Goal: Task Accomplishment & Management: Manage account settings

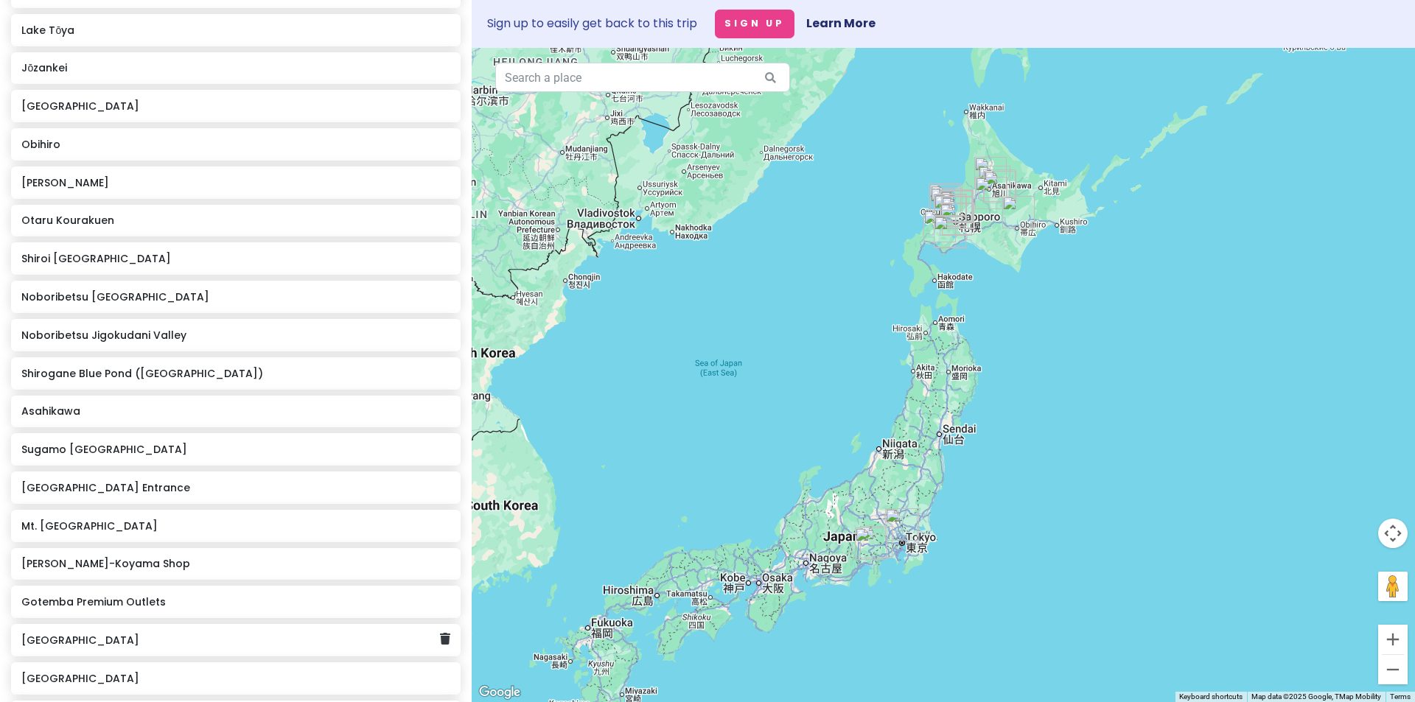
scroll to position [958, 0]
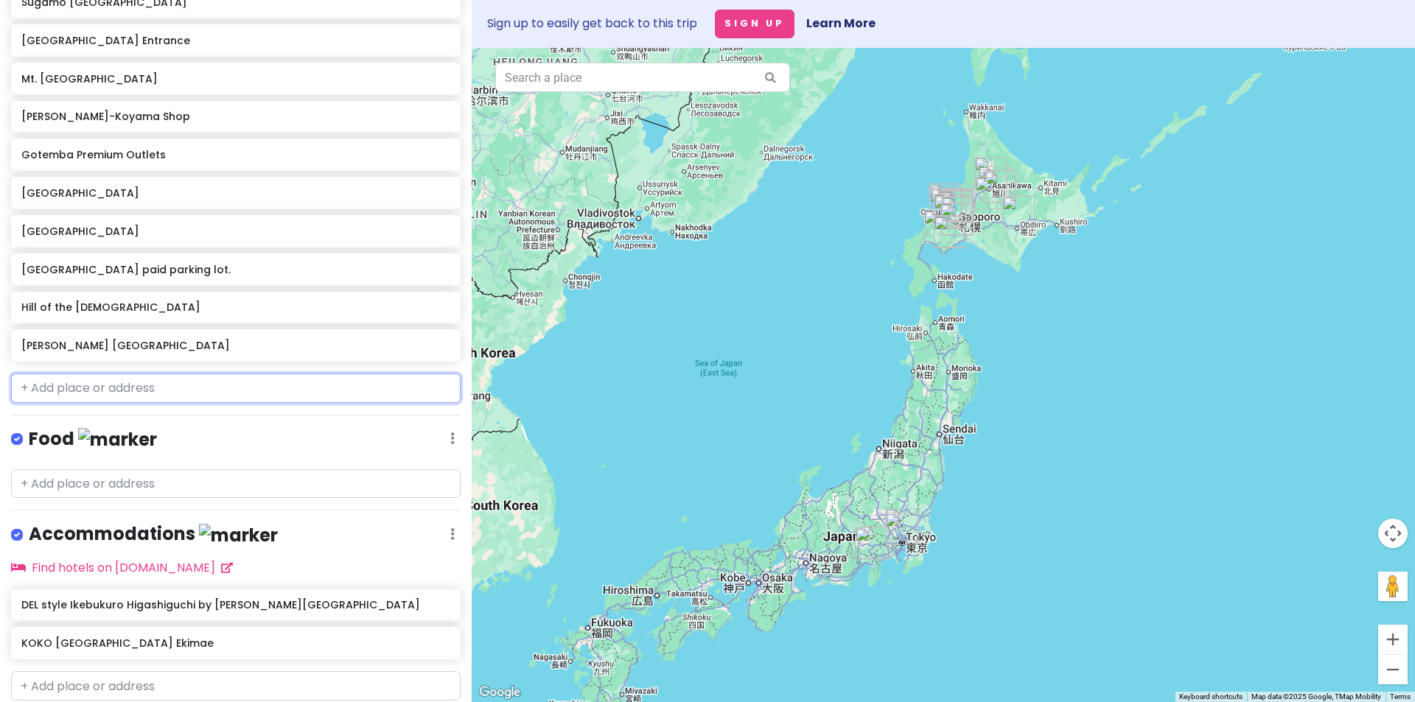
click at [125, 381] on input "text" at bounding box center [236, 388] width 450 height 29
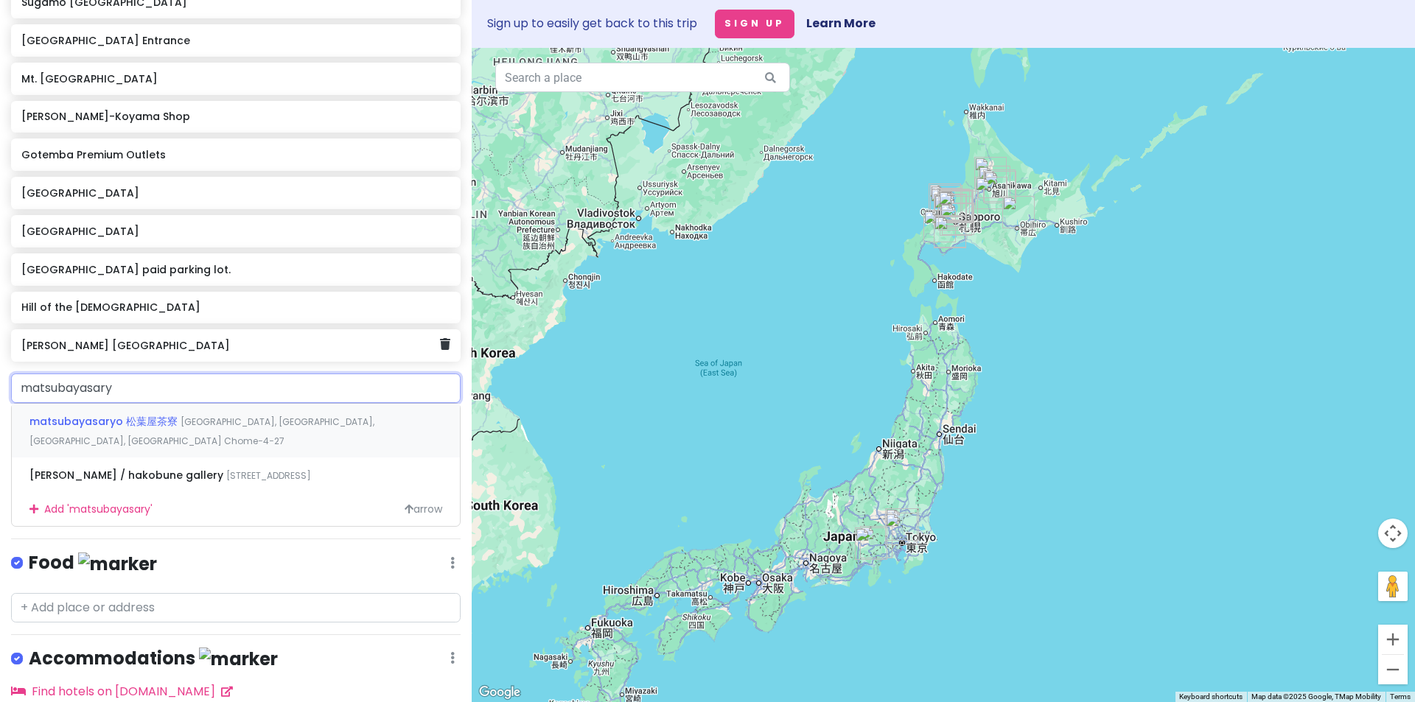
type input "matsubayasaryo"
click at [226, 430] on div "matsubayasaryo 松葉屋茶寮 [GEOGRAPHIC_DATA], [GEOGRAPHIC_DATA], [GEOGRAPHIC_DATA], […" at bounding box center [236, 431] width 448 height 55
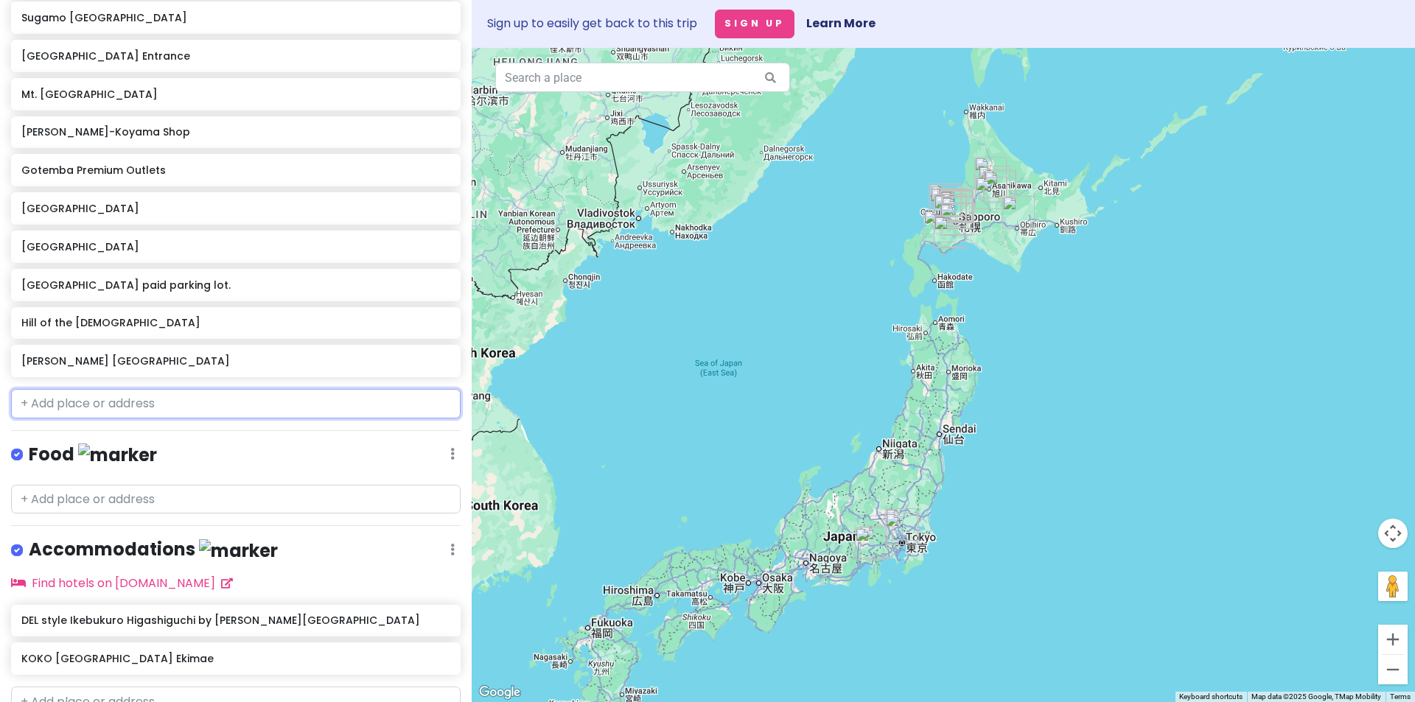
scroll to position [933, 0]
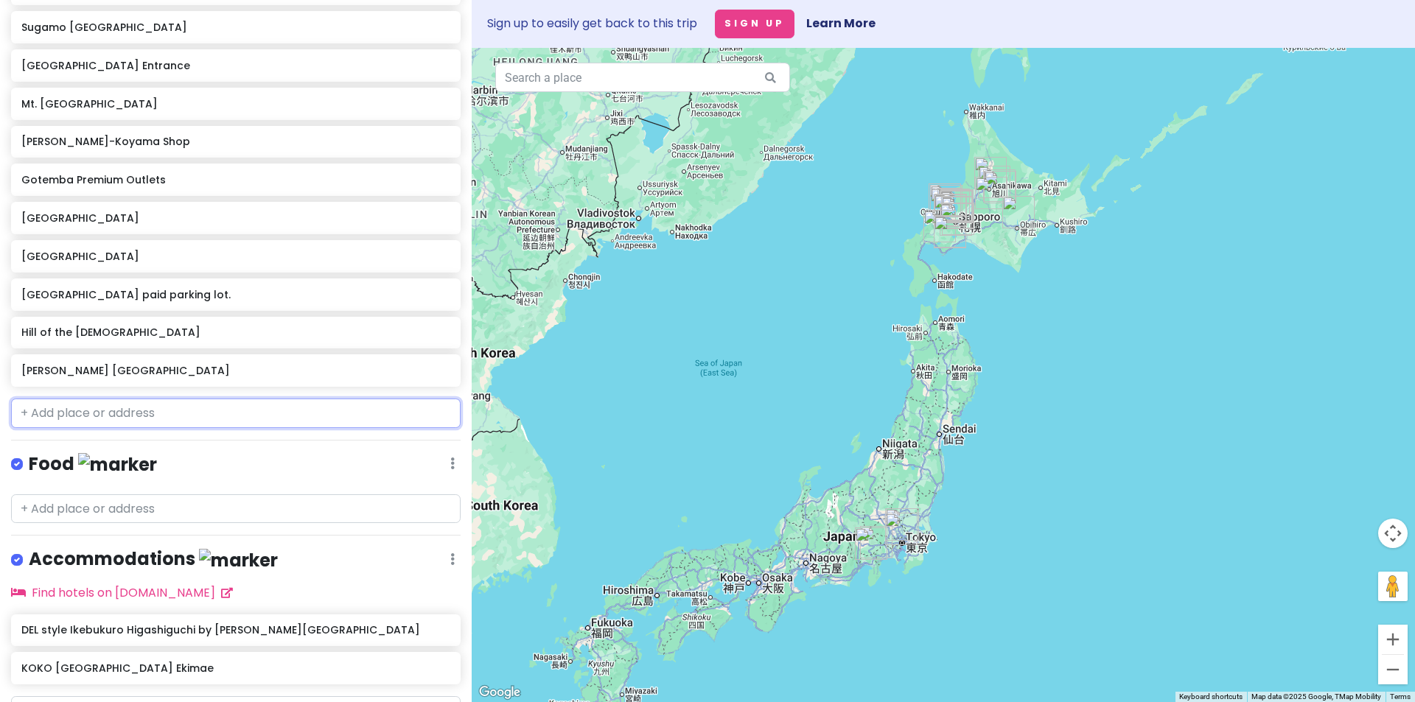
click at [142, 414] on input "text" at bounding box center [236, 413] width 450 height 29
click at [328, 456] on div "Food Edit Reorder Delete List" at bounding box center [236, 468] width 450 height 30
click at [178, 517] on input "text" at bounding box center [236, 509] width 450 height 29
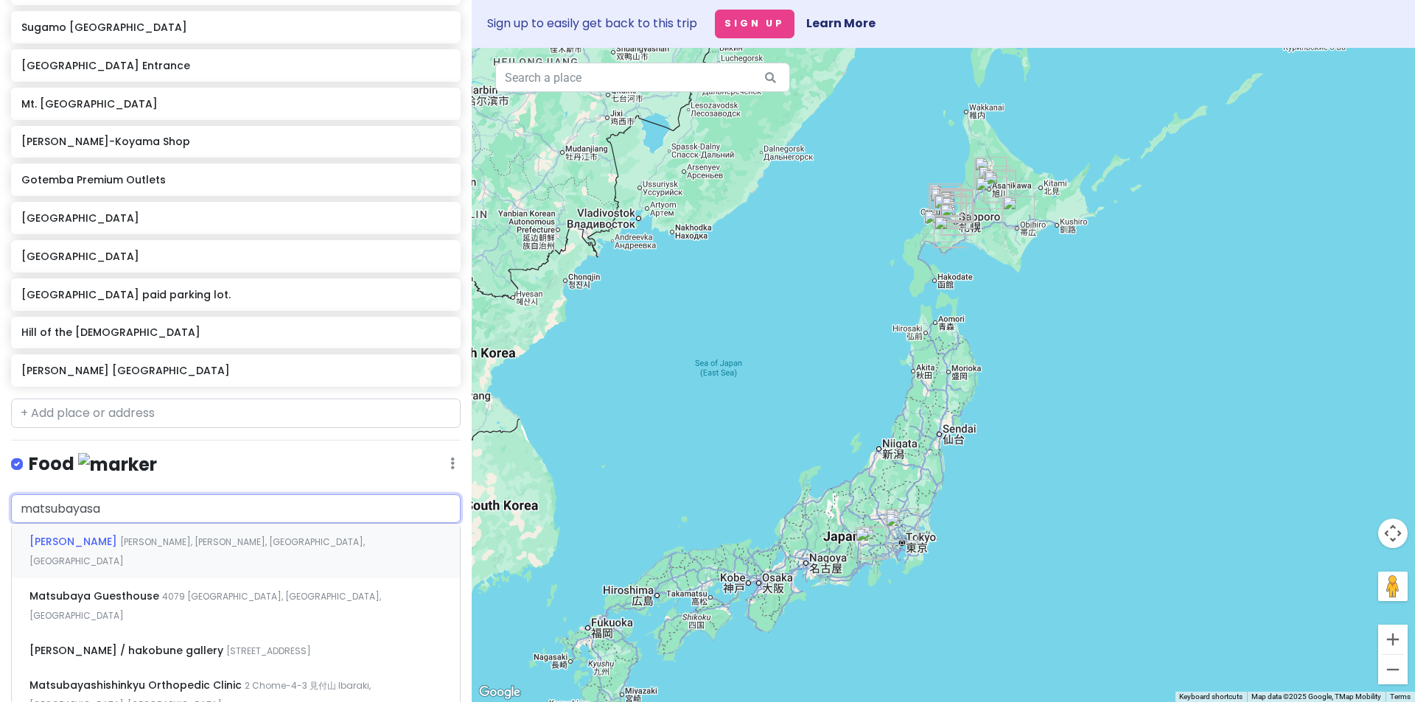
type input "matsubayasar"
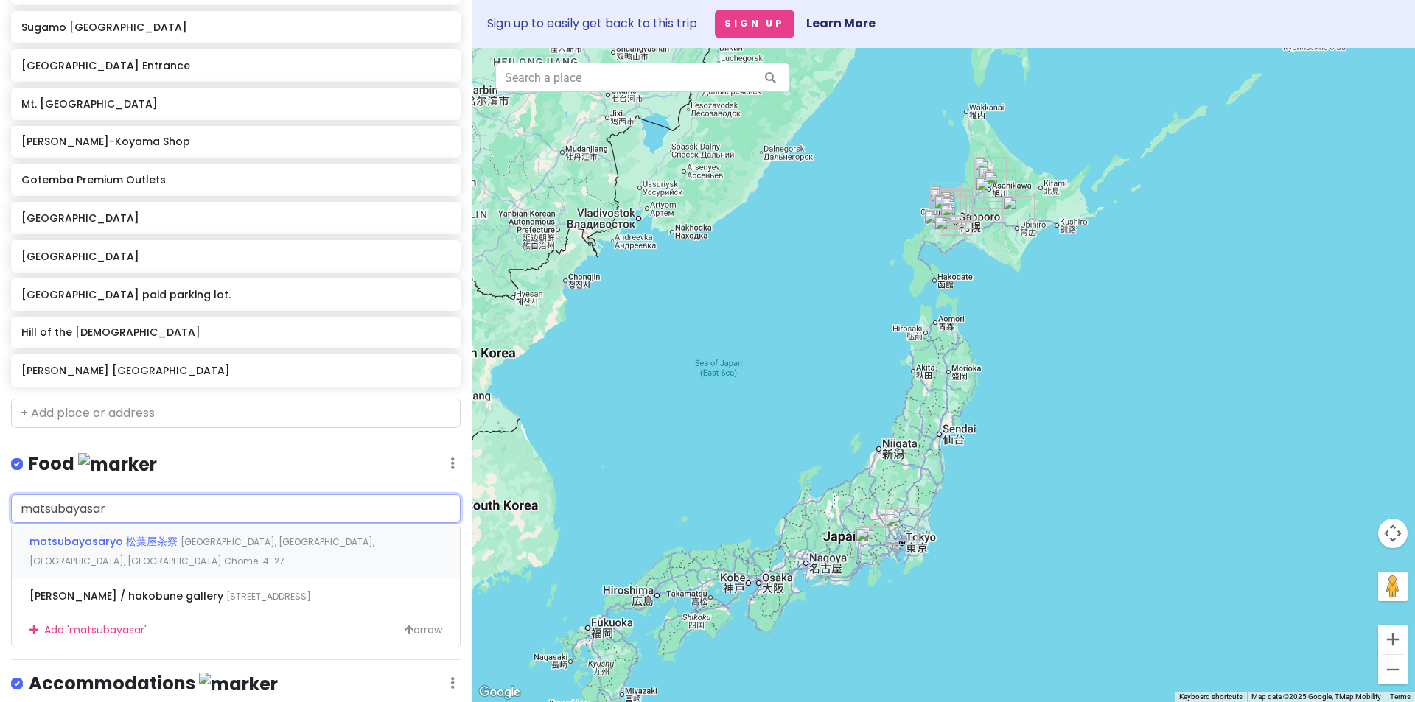
click at [248, 554] on div "matsubayasaryo 松葉屋茶寮 [GEOGRAPHIC_DATA], [GEOGRAPHIC_DATA], [GEOGRAPHIC_DATA], […" at bounding box center [236, 551] width 448 height 55
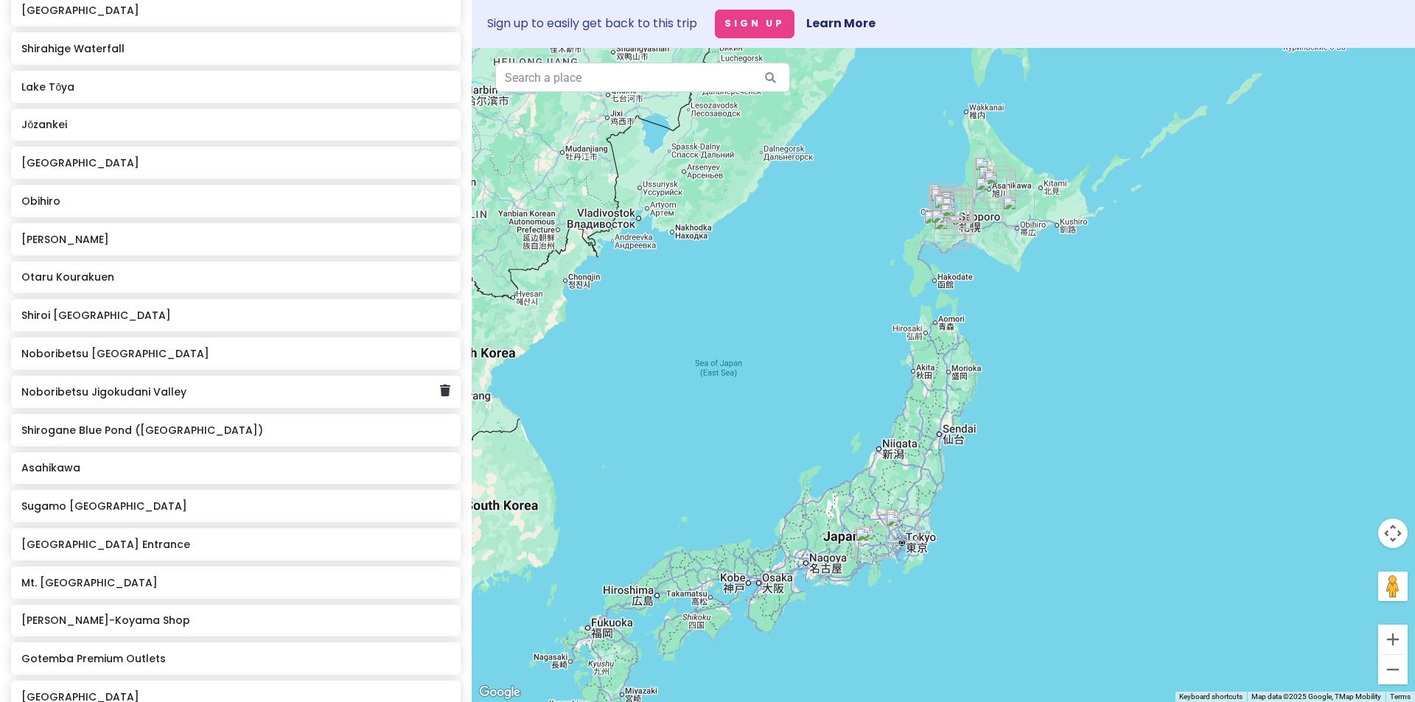
scroll to position [343, 0]
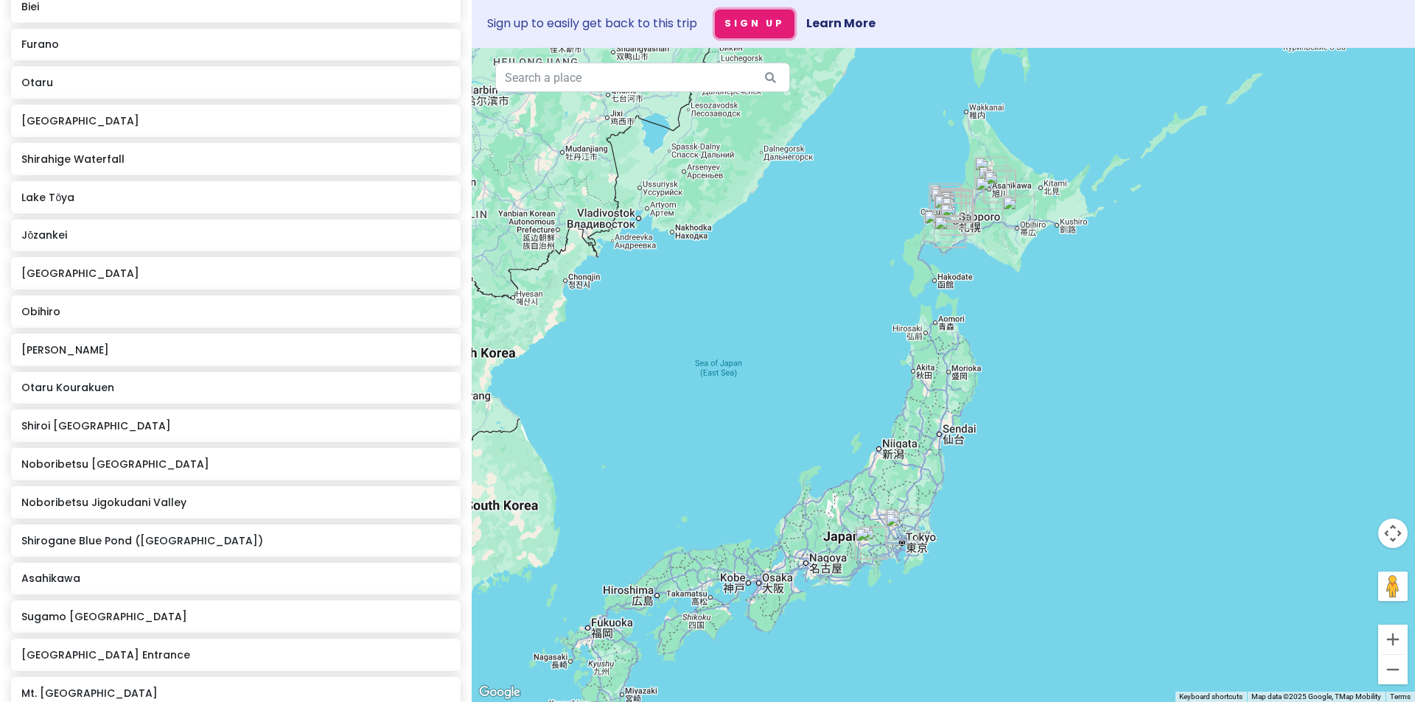
click at [784, 26] on button "Sign Up" at bounding box center [755, 24] width 80 height 29
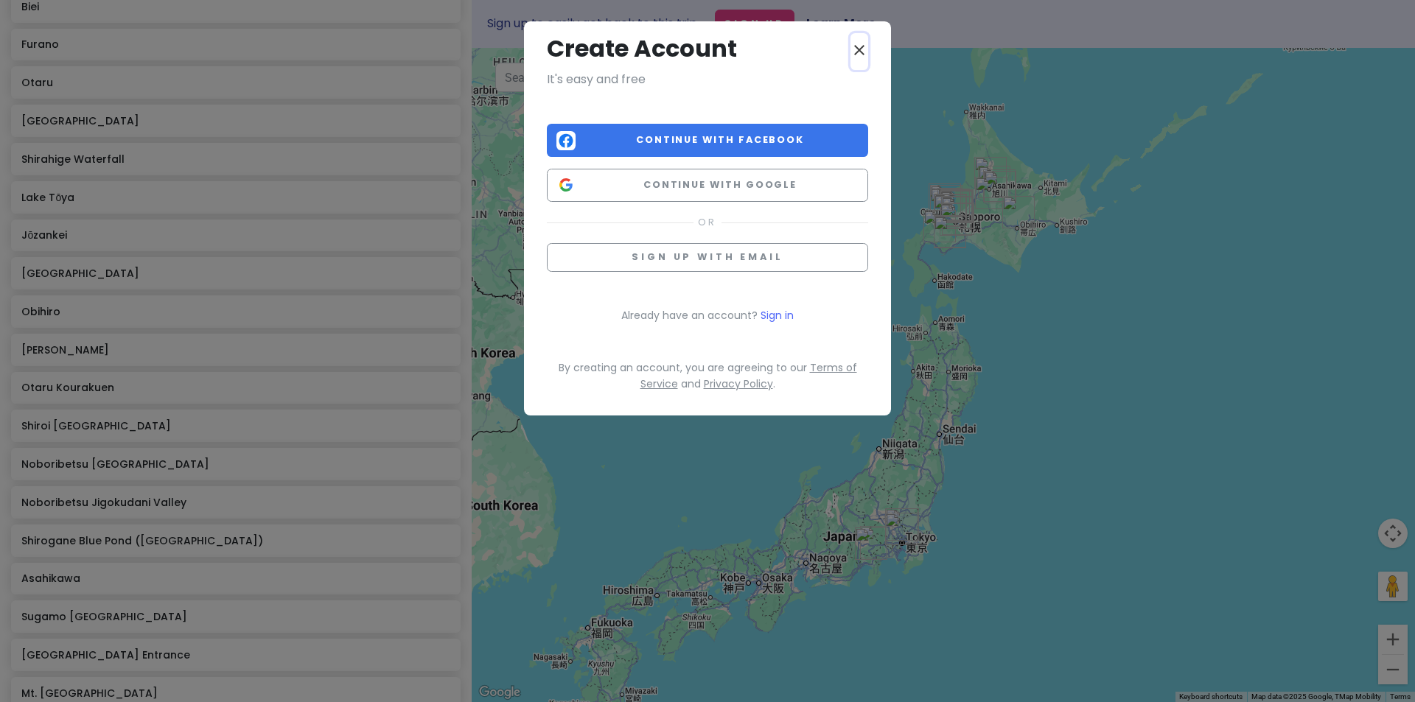
click at [852, 46] on icon "close" at bounding box center [860, 50] width 18 height 18
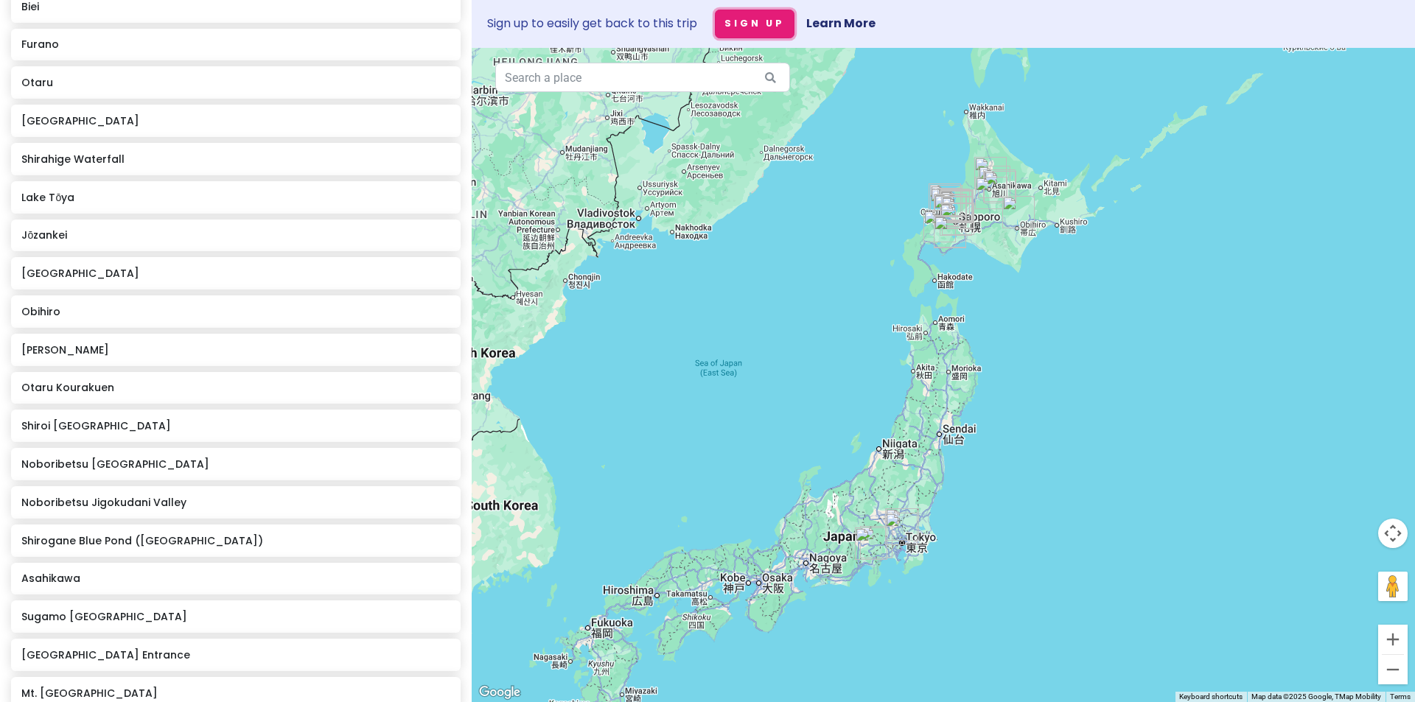
click at [757, 30] on button "Sign Up" at bounding box center [755, 24] width 80 height 29
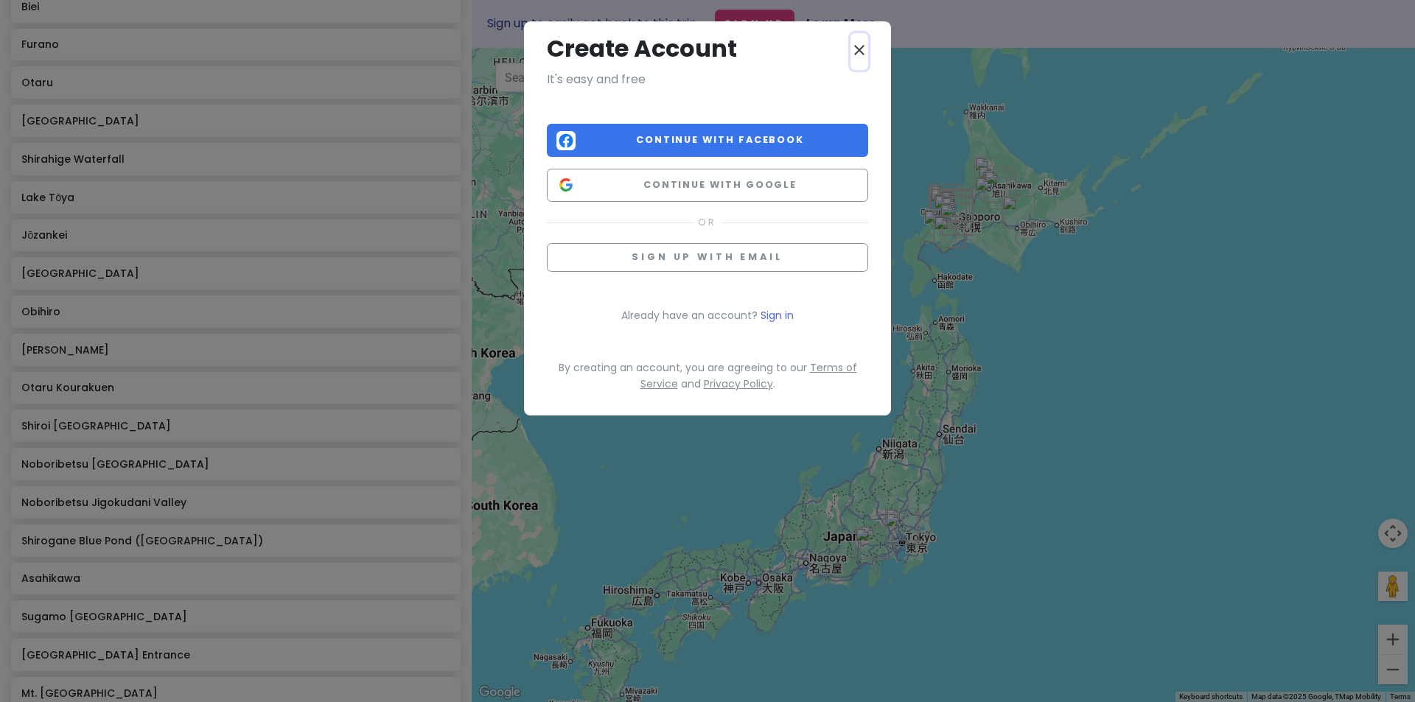
click at [854, 45] on icon "close" at bounding box center [860, 50] width 18 height 18
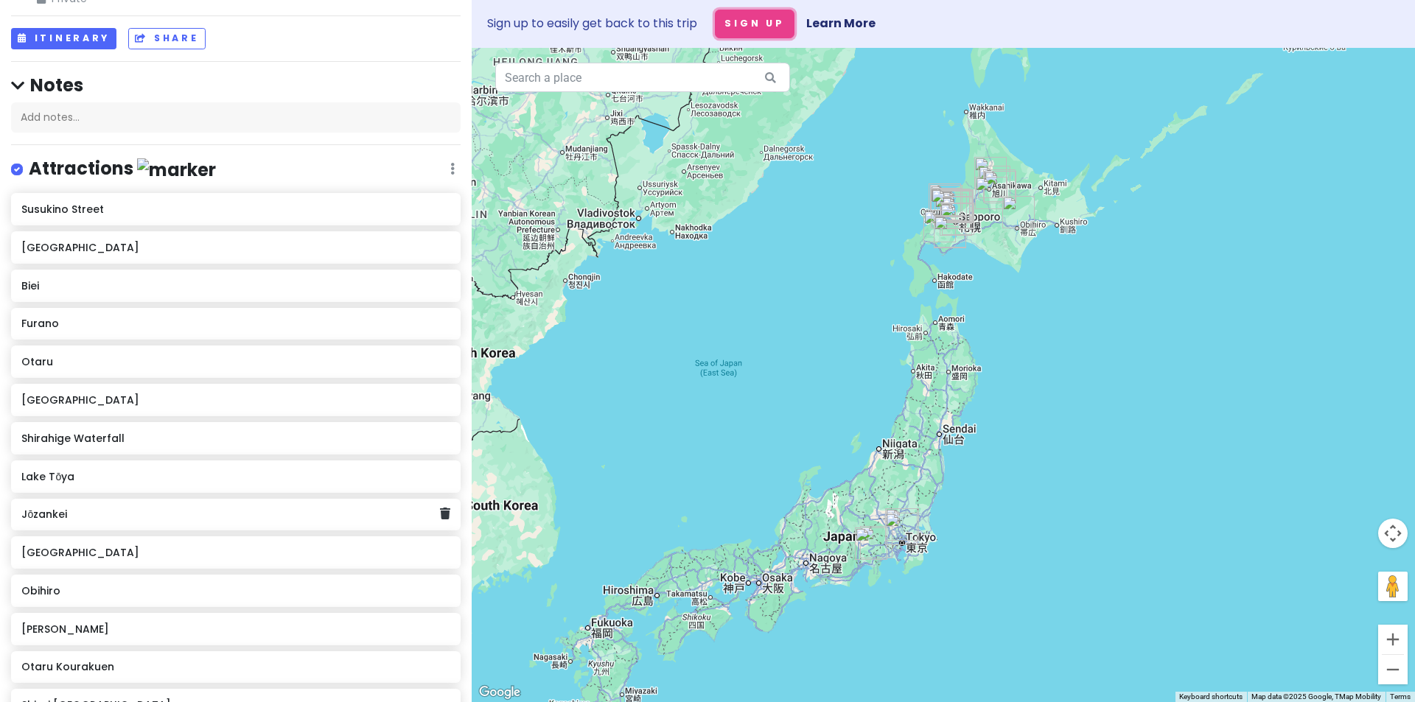
scroll to position [0, 0]
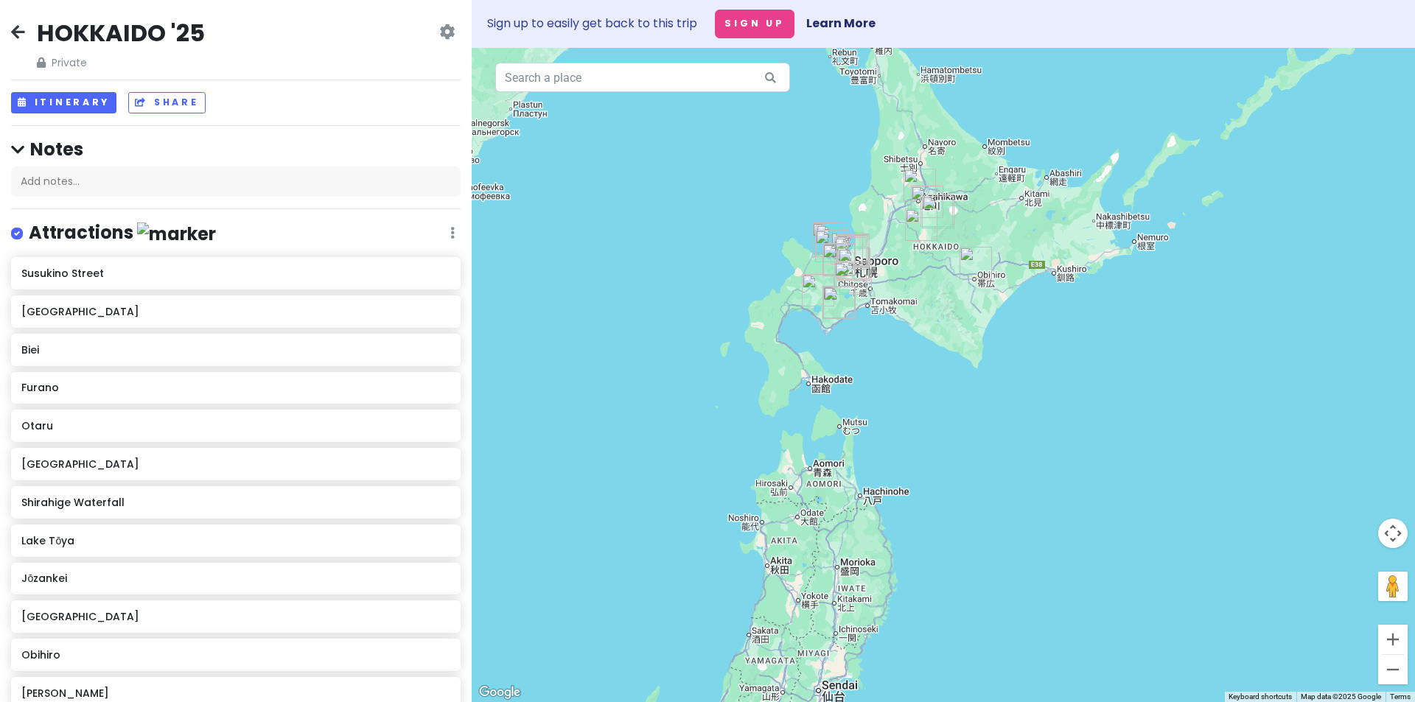
drag, startPoint x: 985, startPoint y: 331, endPoint x: 1045, endPoint y: 409, distance: 98.3
click at [1045, 409] on div at bounding box center [943, 375] width 943 height 655
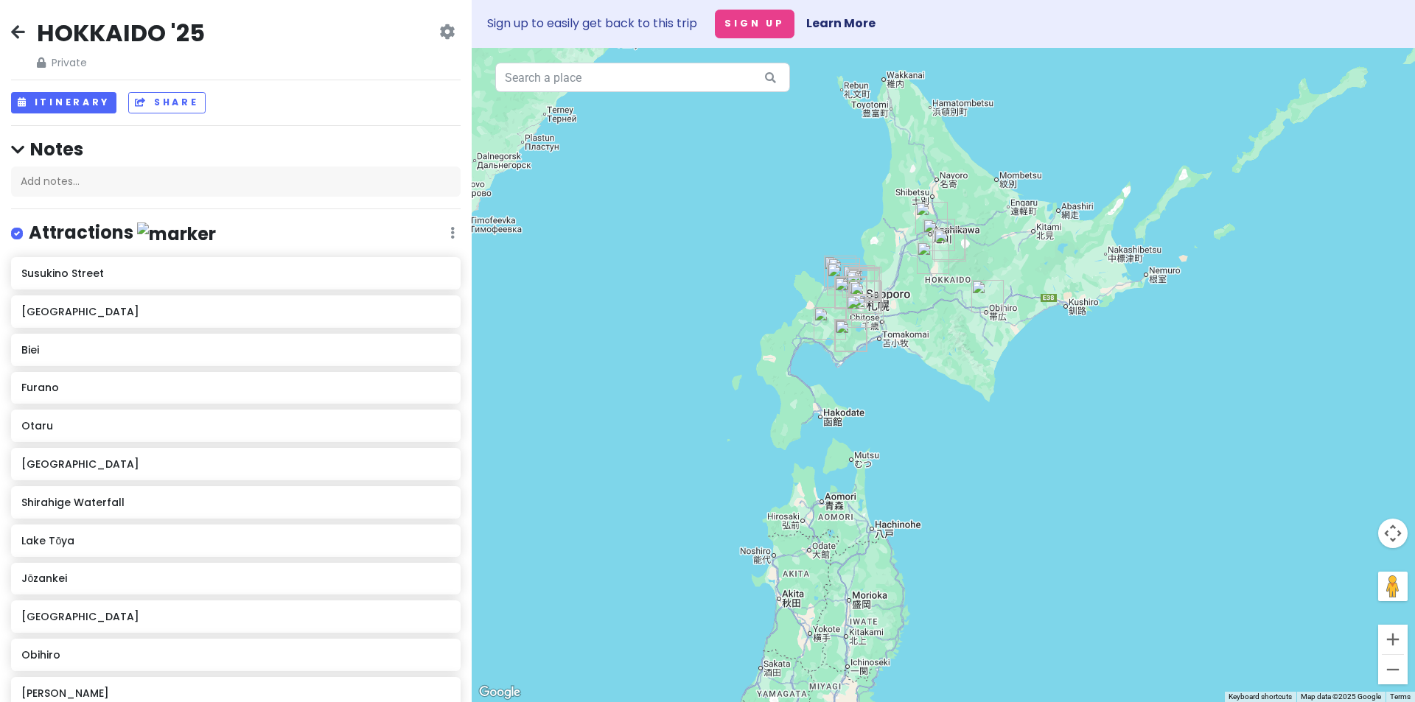
drag, startPoint x: 660, startPoint y: 449, endPoint x: 724, endPoint y: 336, distance: 129.7
click at [724, 336] on div at bounding box center [943, 375] width 943 height 655
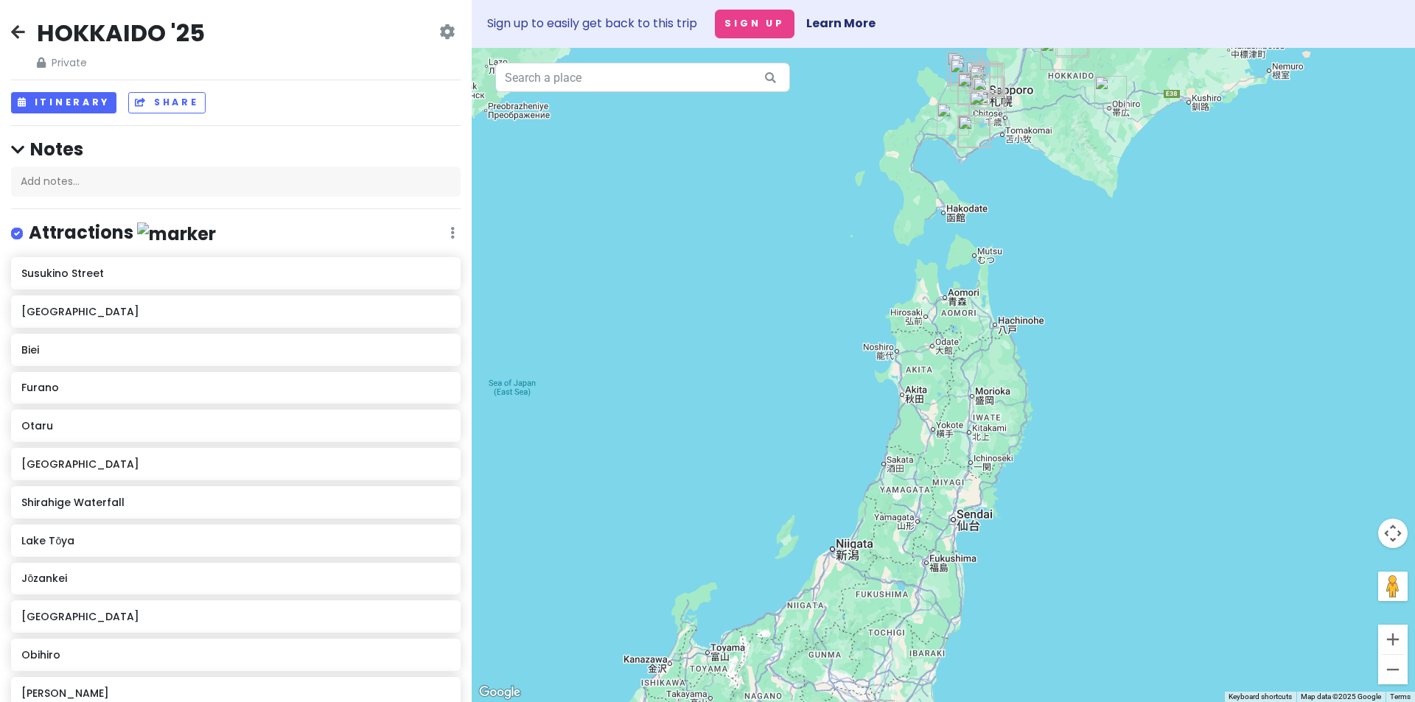
click at [439, 43] on div "Change Dates Make a Copy Delete Trip Go Pro ⚡️ Give Feedback 💡 Support Scout ☕️" at bounding box center [446, 47] width 15 height 47
click at [439, 36] on icon at bounding box center [446, 32] width 15 height 12
click at [604, 205] on div at bounding box center [943, 375] width 943 height 655
click at [195, 179] on div "Add notes..." at bounding box center [236, 182] width 450 height 31
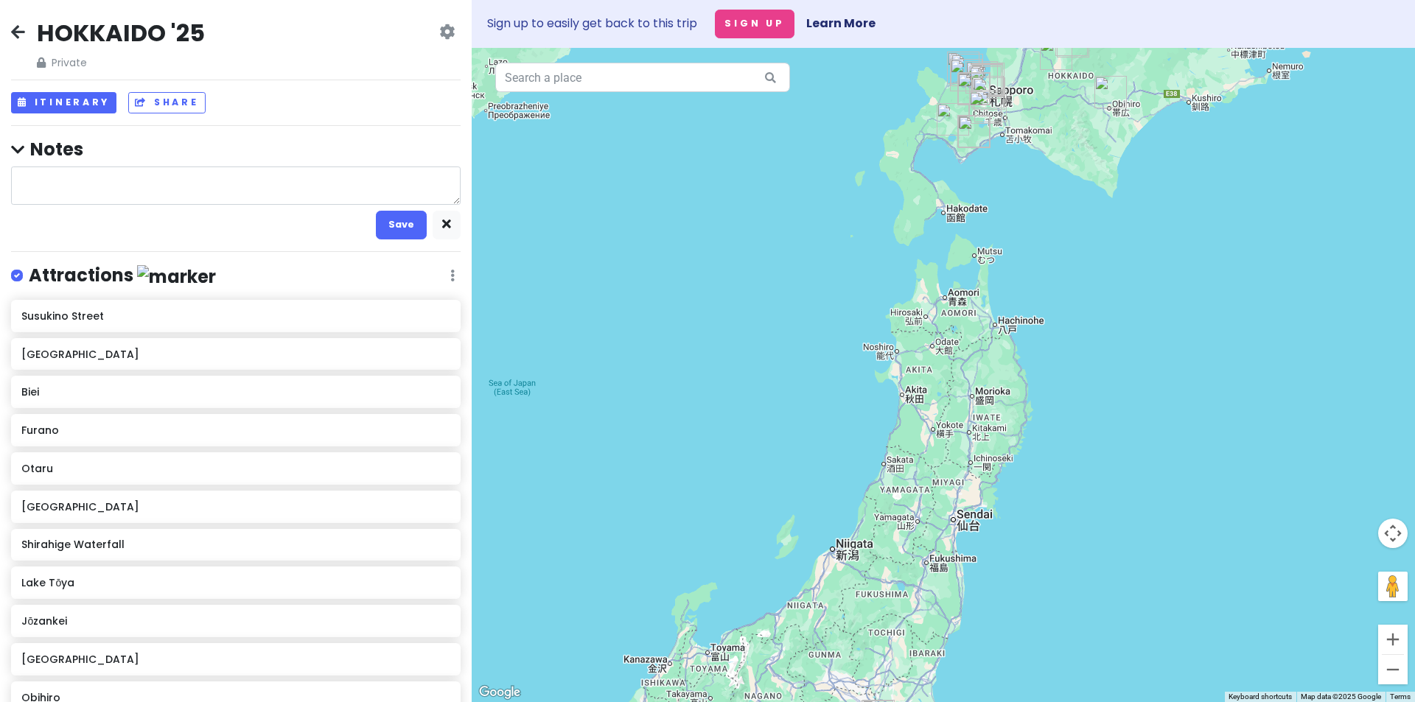
type textarea "x"
type textarea "a"
type textarea "x"
type textarea "as"
type textarea "x"
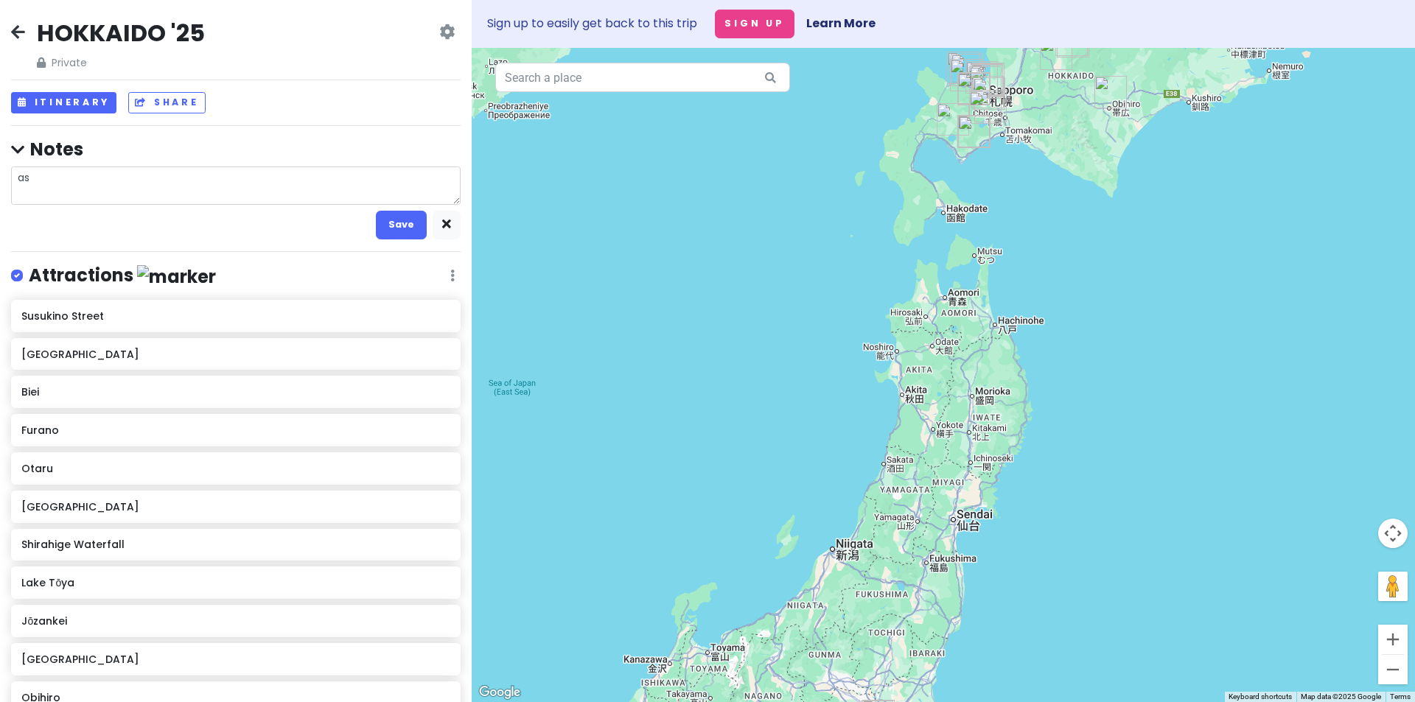
type textarea "asa"
type textarea "x"
type textarea "asad"
click at [386, 221] on button "Save" at bounding box center [401, 225] width 51 height 29
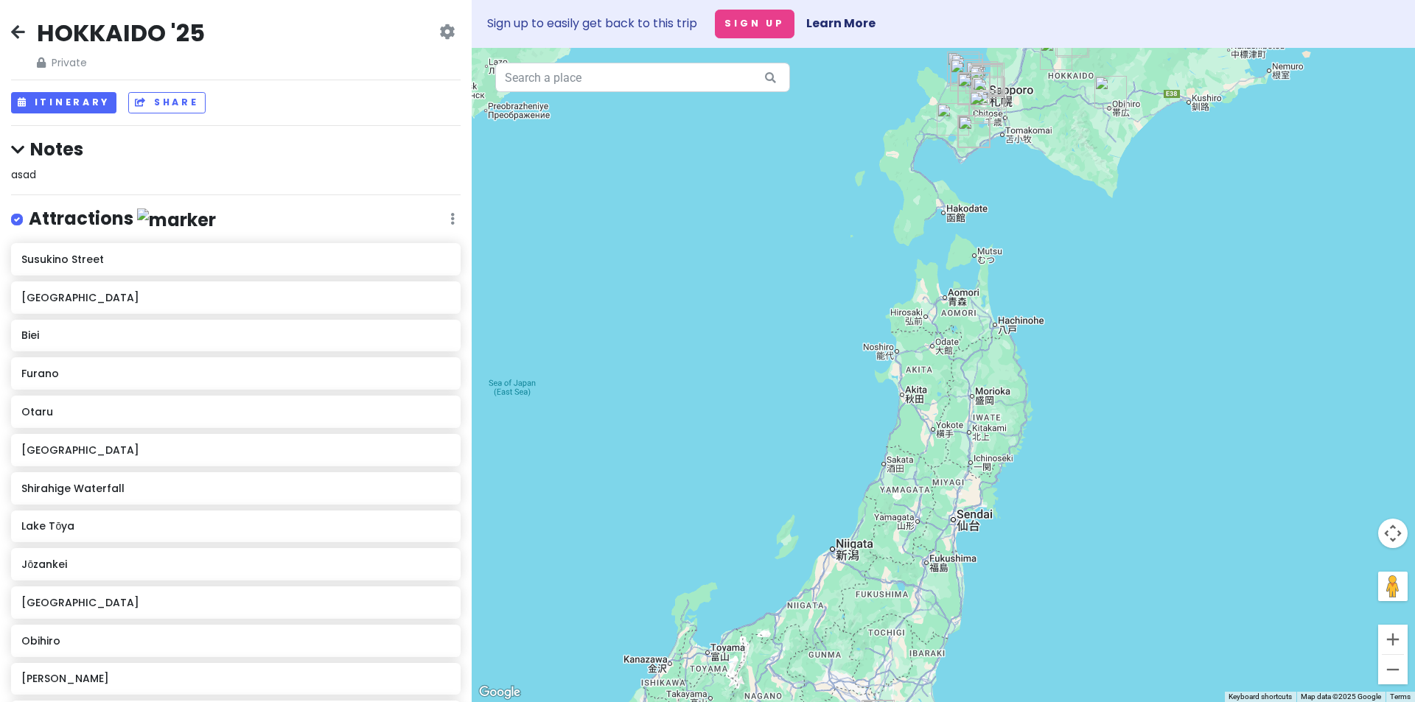
click at [45, 170] on div "asad" at bounding box center [236, 175] width 450 height 16
type textarea "x"
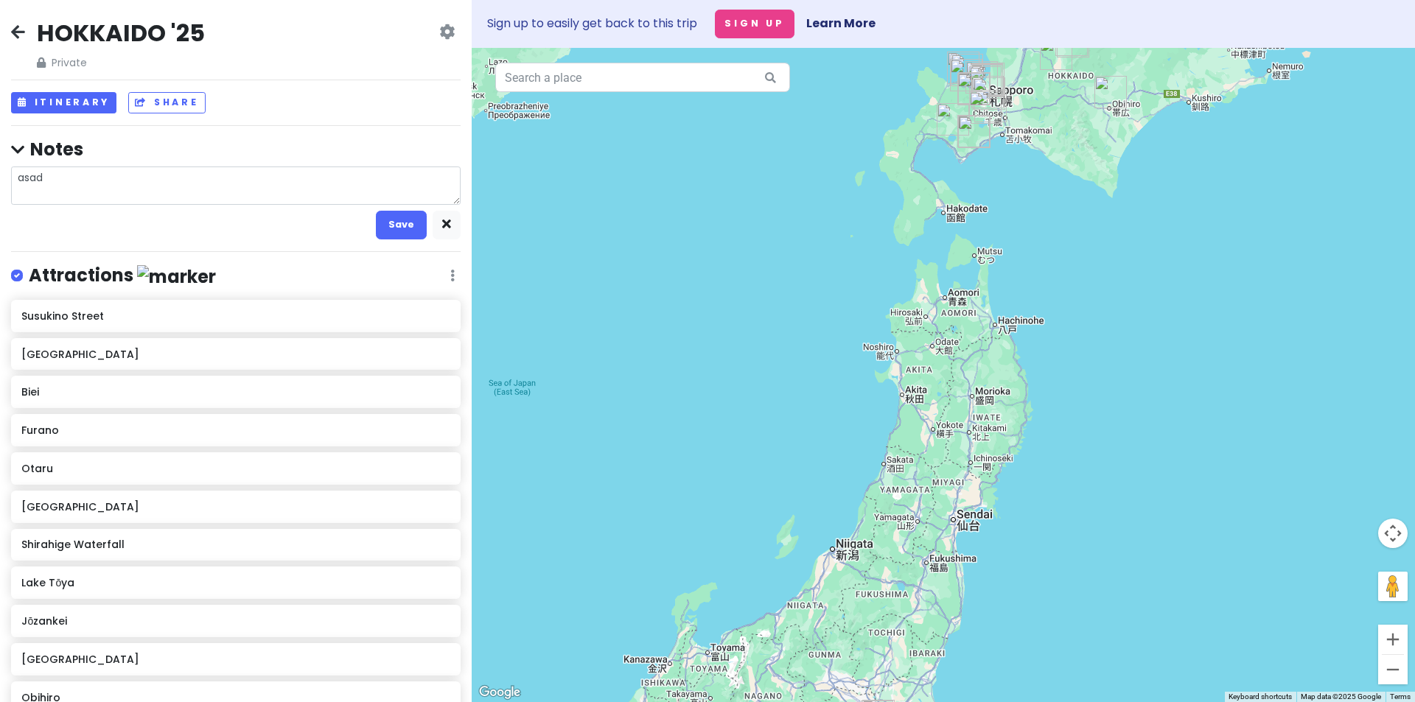
drag, startPoint x: 67, startPoint y: 178, endPoint x: 0, endPoint y: 178, distance: 67.1
click at [0, 178] on div "[GEOGRAPHIC_DATA] '25 Private Change Dates Make a Copy Delete Trip Go Pro ⚡️ Gi…" at bounding box center [236, 351] width 472 height 702
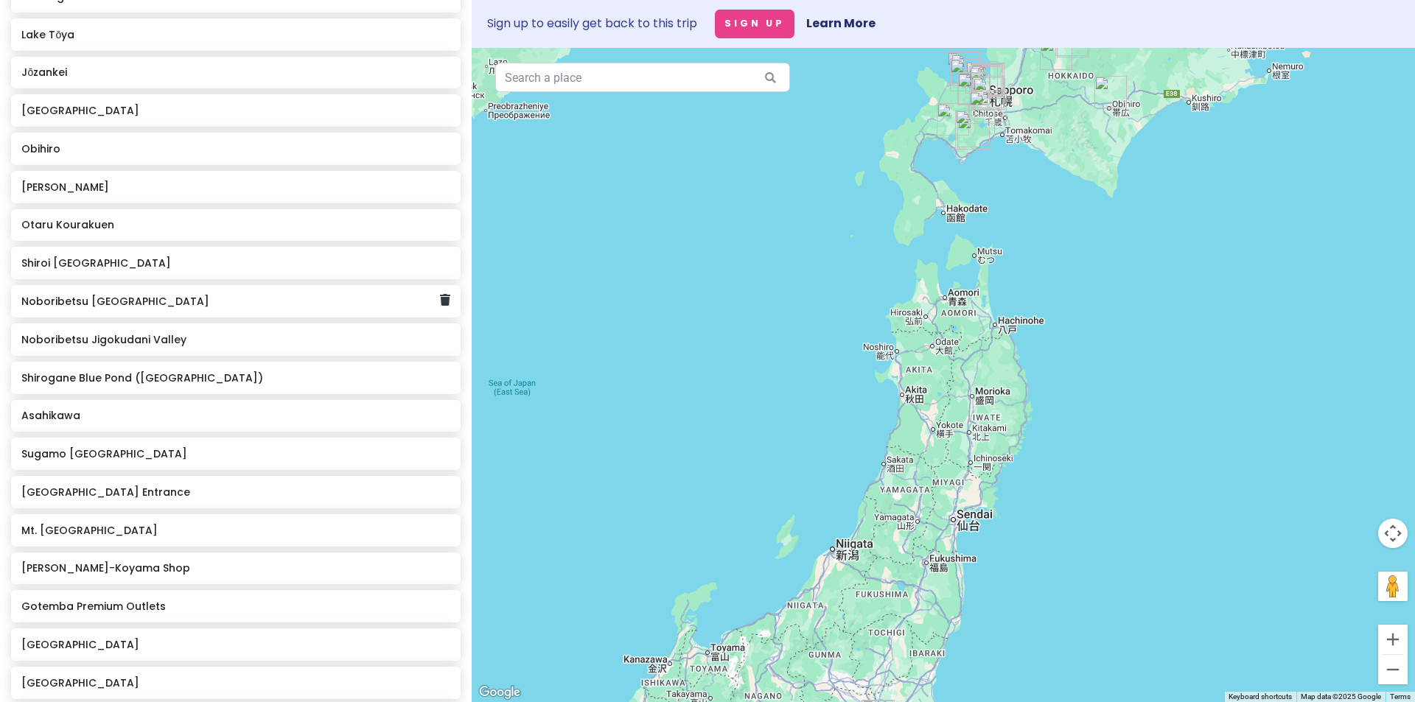
scroll to position [516, 0]
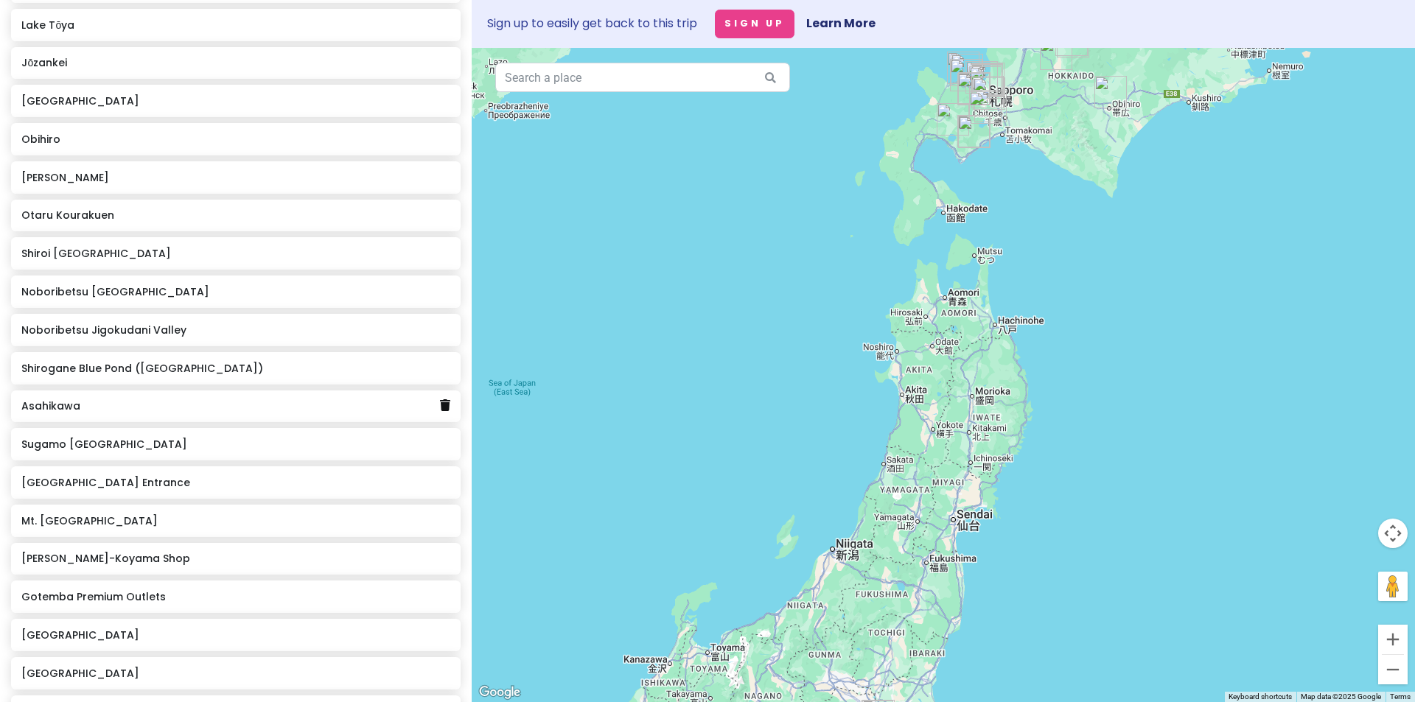
click at [440, 414] on link at bounding box center [445, 406] width 10 height 19
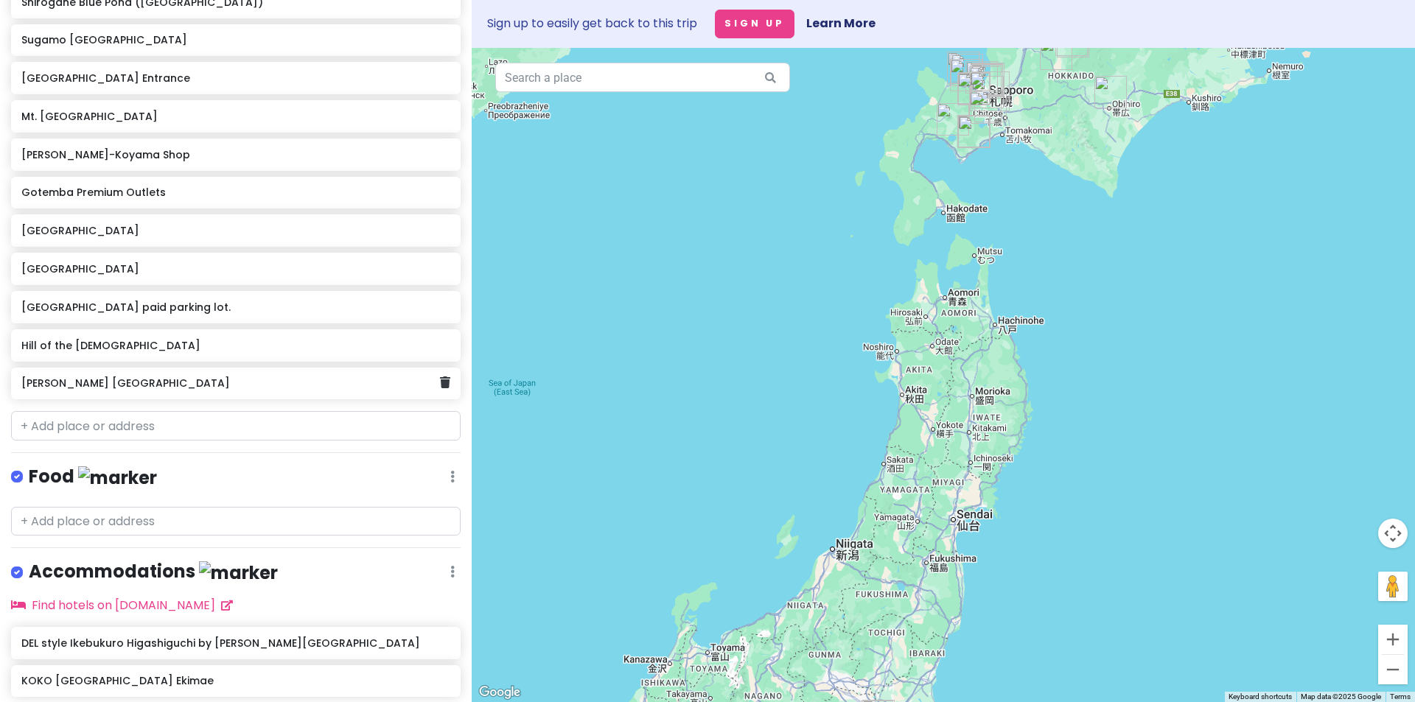
scroll to position [958, 0]
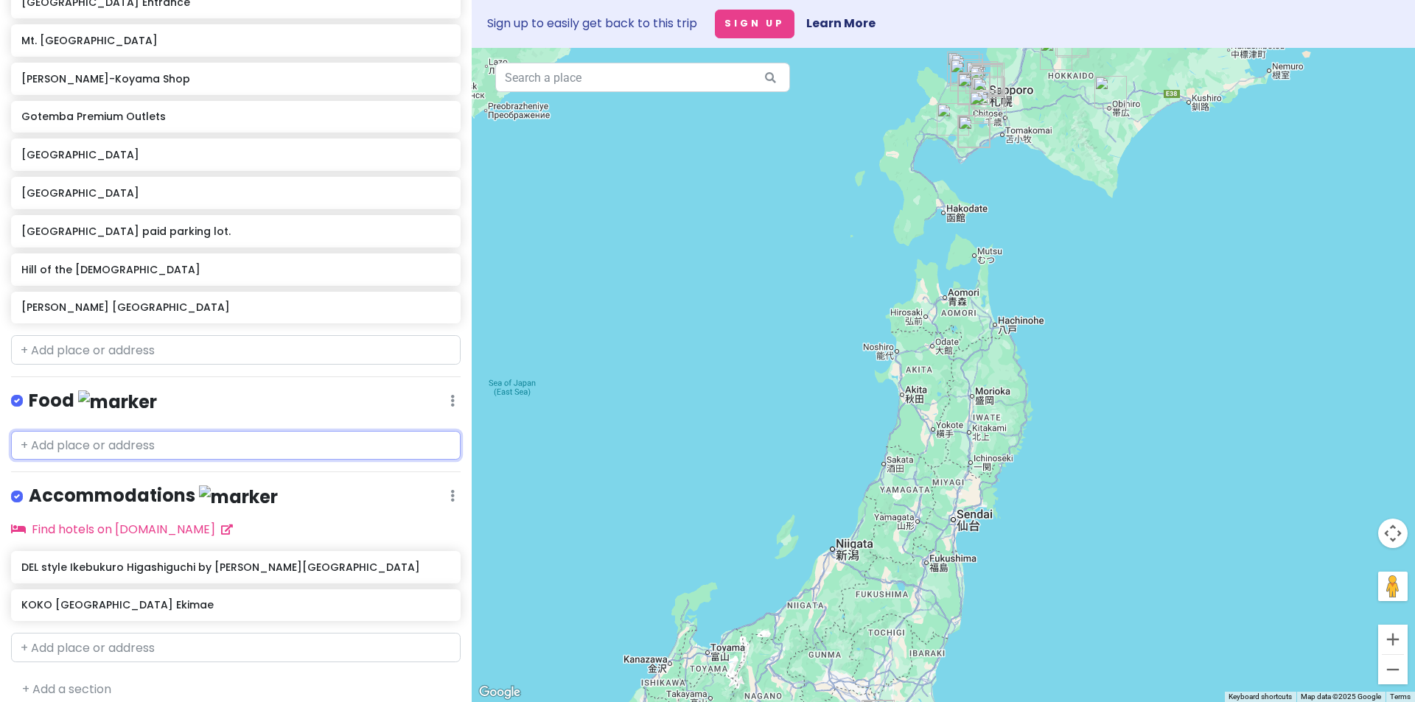
click at [108, 441] on input "text" at bounding box center [236, 445] width 450 height 29
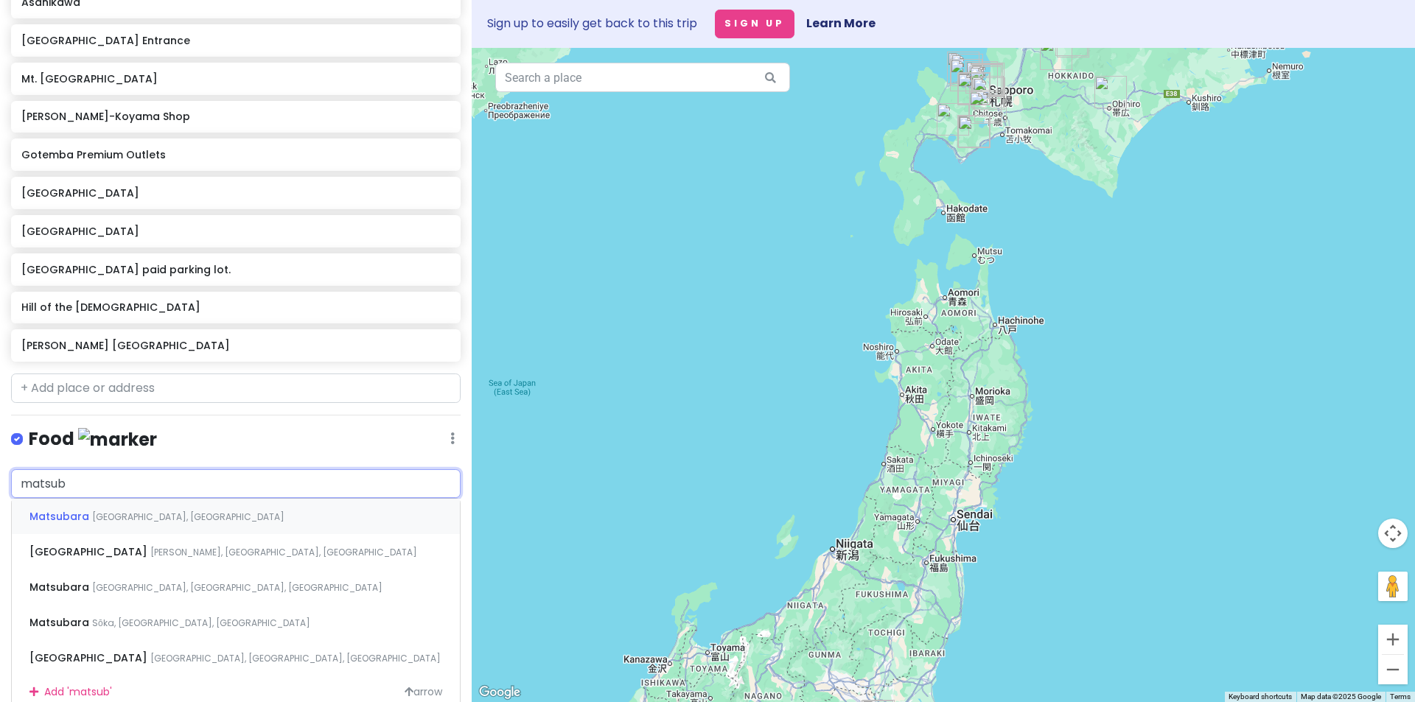
scroll to position [996, 0]
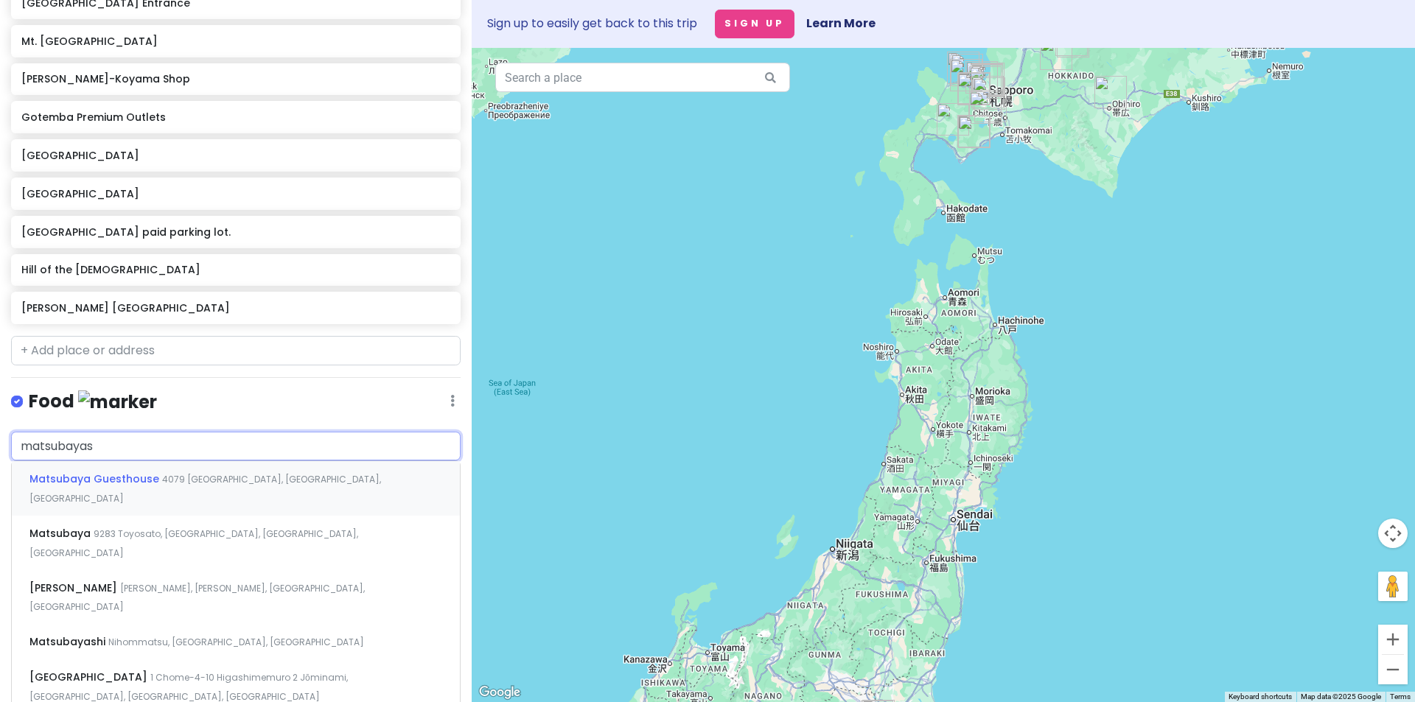
type input "matsubayasa"
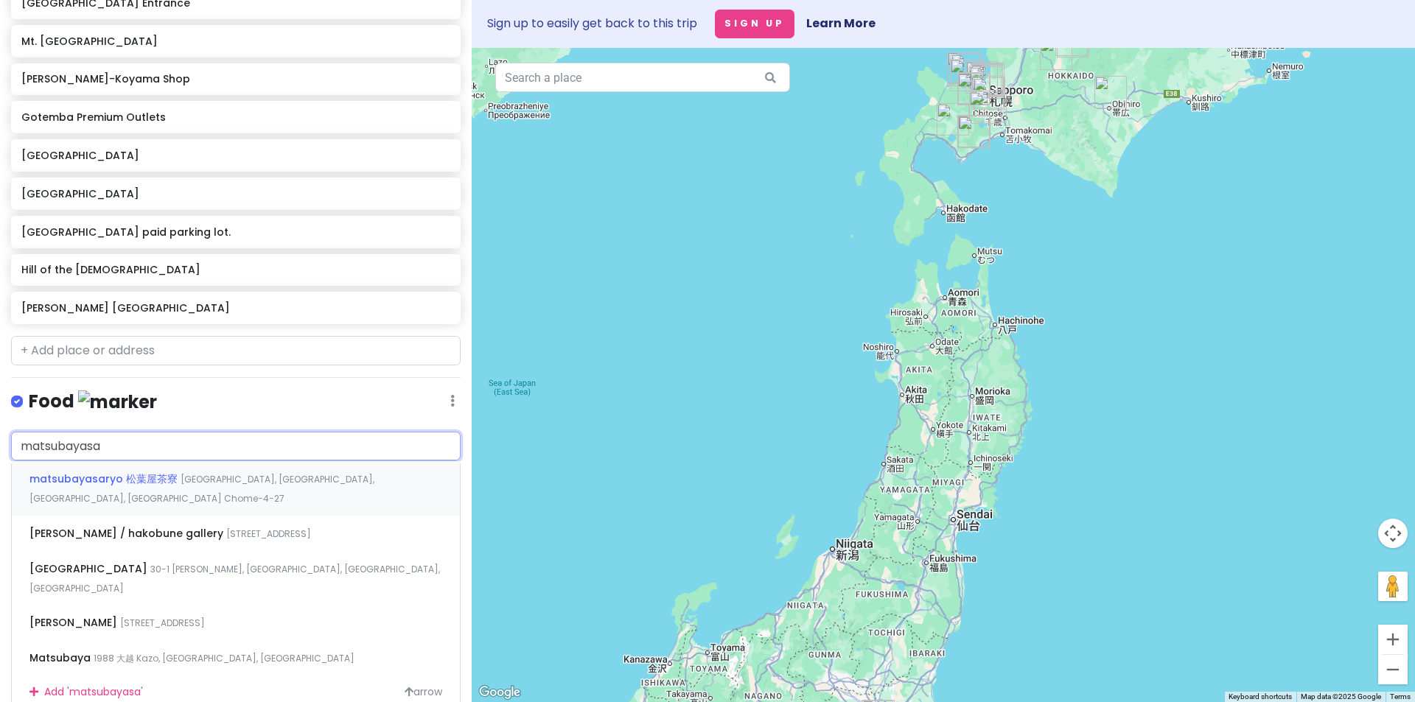
click at [214, 475] on span "[GEOGRAPHIC_DATA], [GEOGRAPHIC_DATA], [GEOGRAPHIC_DATA], [GEOGRAPHIC_DATA] Chom…" at bounding box center [201, 489] width 345 height 32
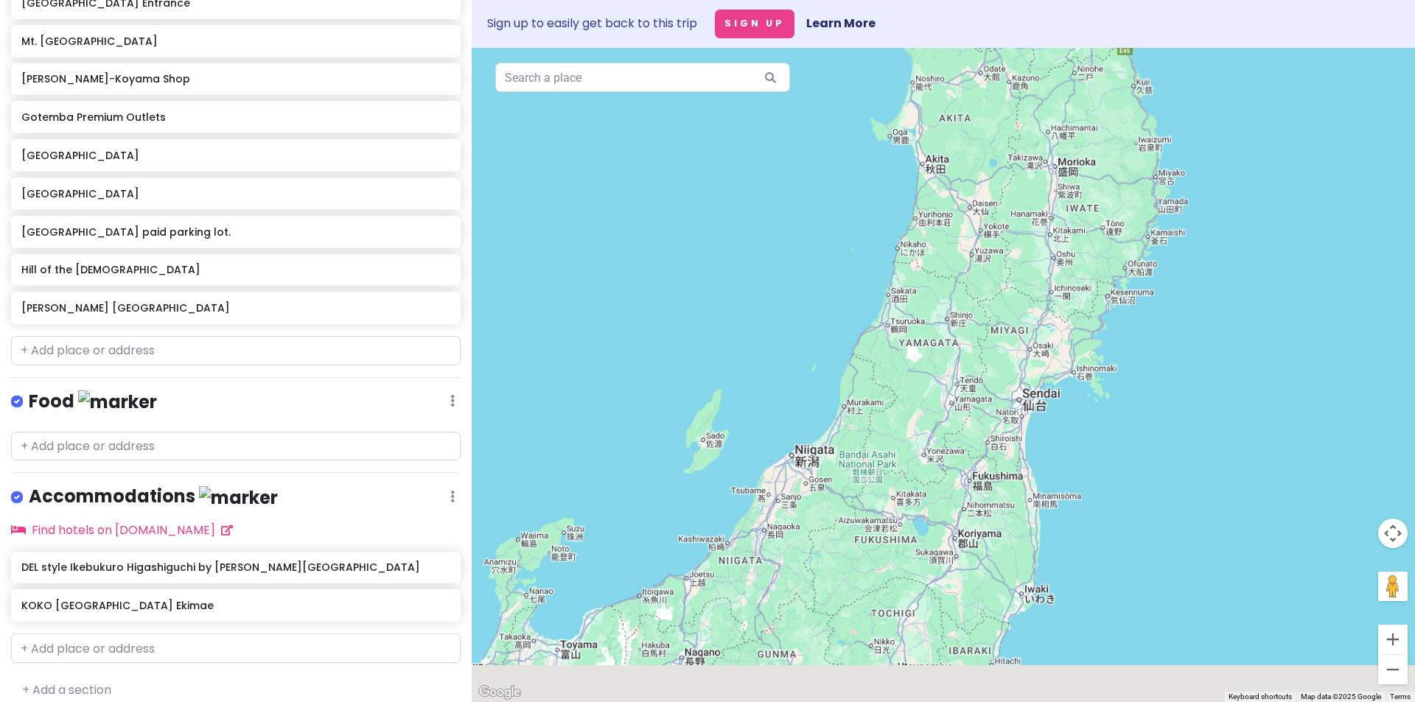
drag, startPoint x: 695, startPoint y: 551, endPoint x: 752, endPoint y: 279, distance: 277.8
click at [752, 279] on div at bounding box center [943, 375] width 943 height 655
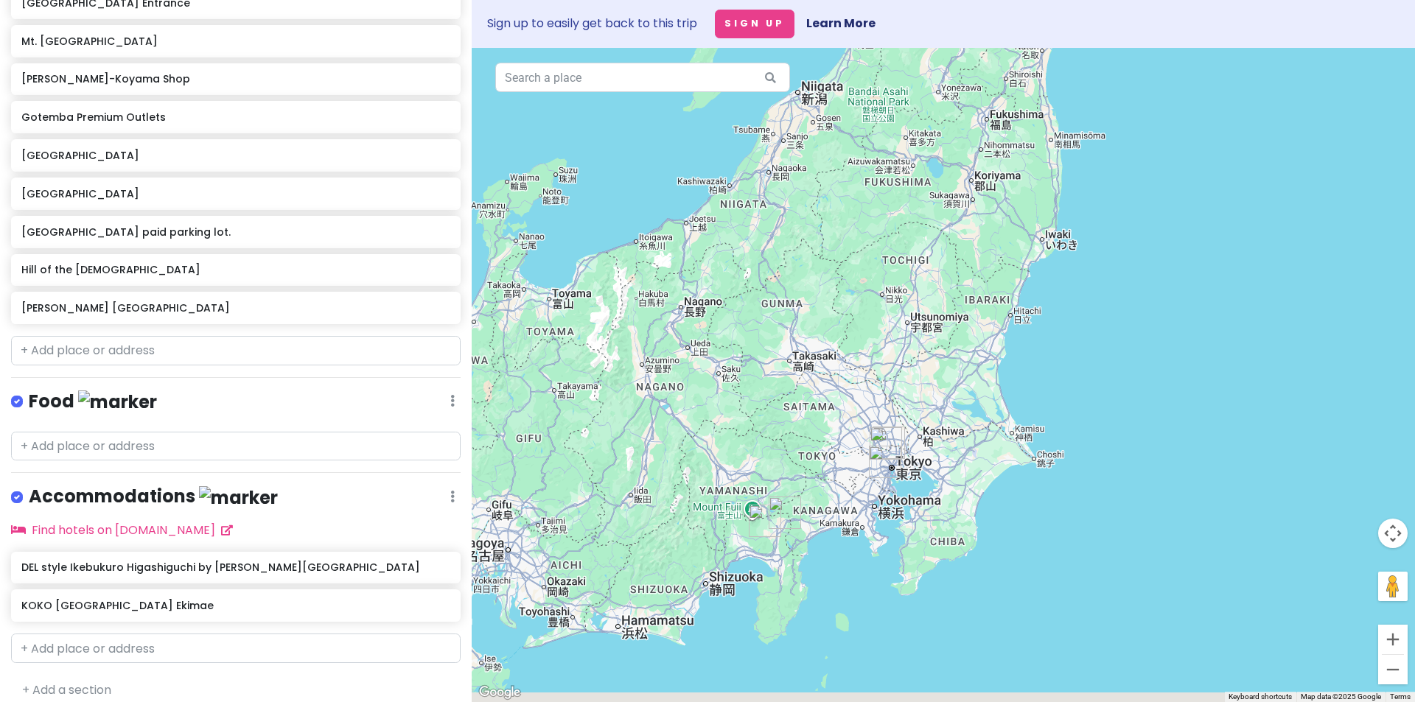
drag, startPoint x: 720, startPoint y: 444, endPoint x: 702, endPoint y: 282, distance: 162.5
click at [702, 282] on div at bounding box center [943, 375] width 943 height 655
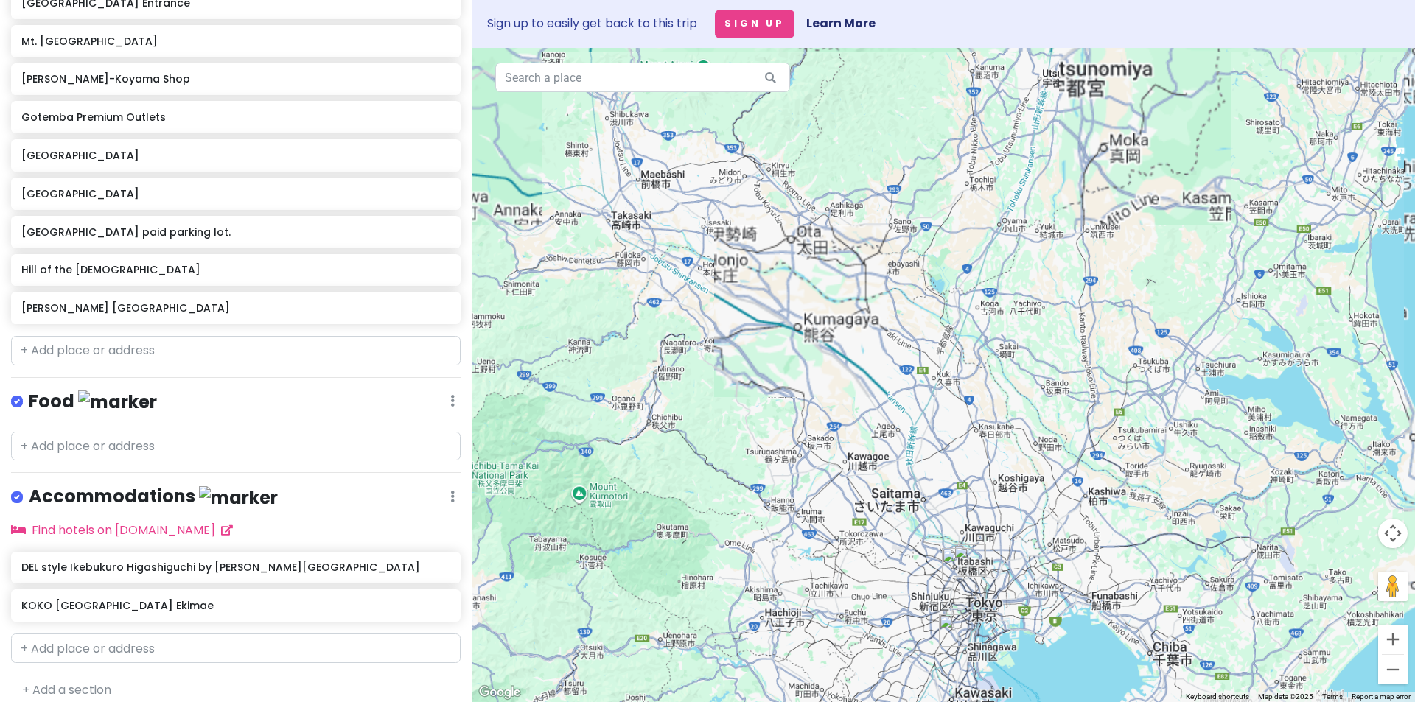
drag, startPoint x: 822, startPoint y: 452, endPoint x: 760, endPoint y: 315, distance: 150.4
click at [762, 318] on div at bounding box center [943, 375] width 943 height 655
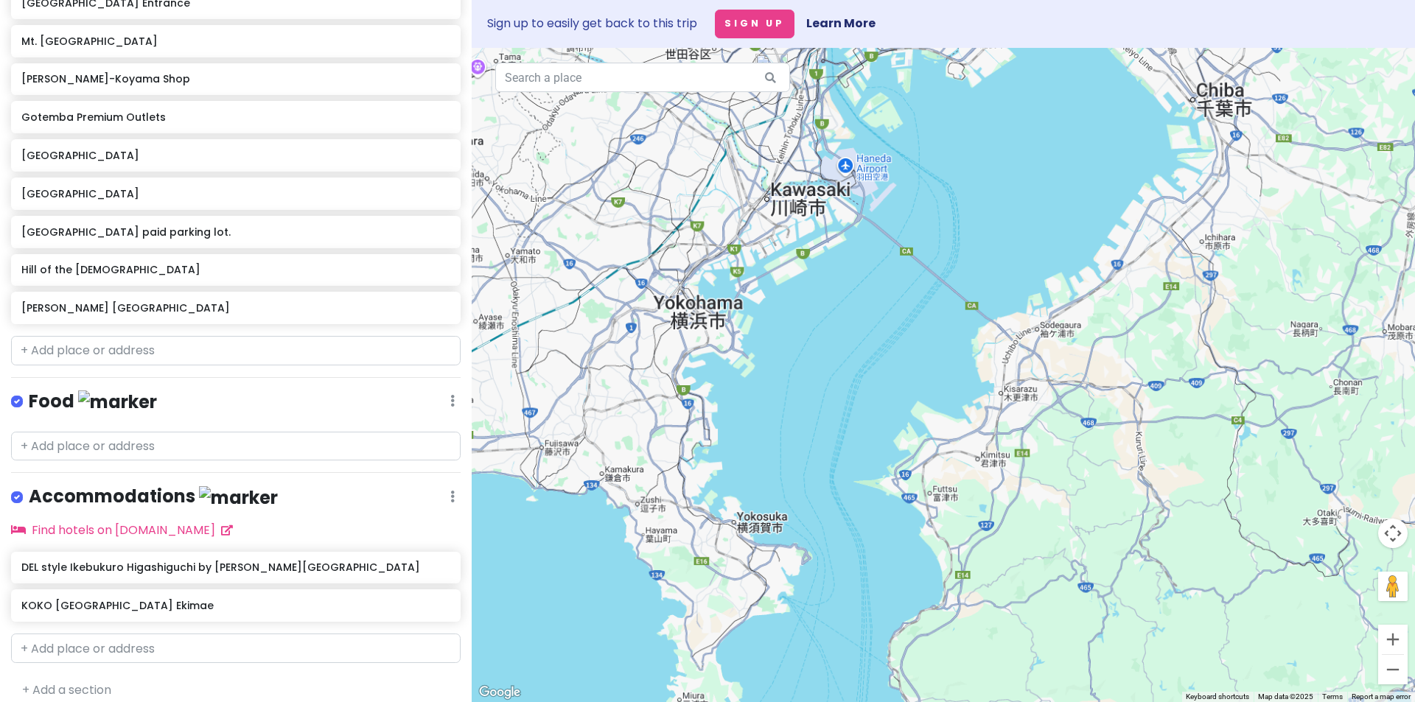
drag, startPoint x: 733, startPoint y: 297, endPoint x: 767, endPoint y: 492, distance: 197.7
click at [768, 481] on div at bounding box center [943, 375] width 943 height 655
